Goal: Go to known website

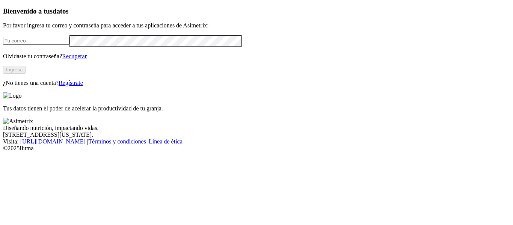
type input "[PERSON_NAME][EMAIL_ADDRESS][PERSON_NAME][DOMAIN_NAME]"
click at [26, 74] on button "Ingresa" at bounding box center [14, 70] width 23 height 8
